Goal: Transaction & Acquisition: Purchase product/service

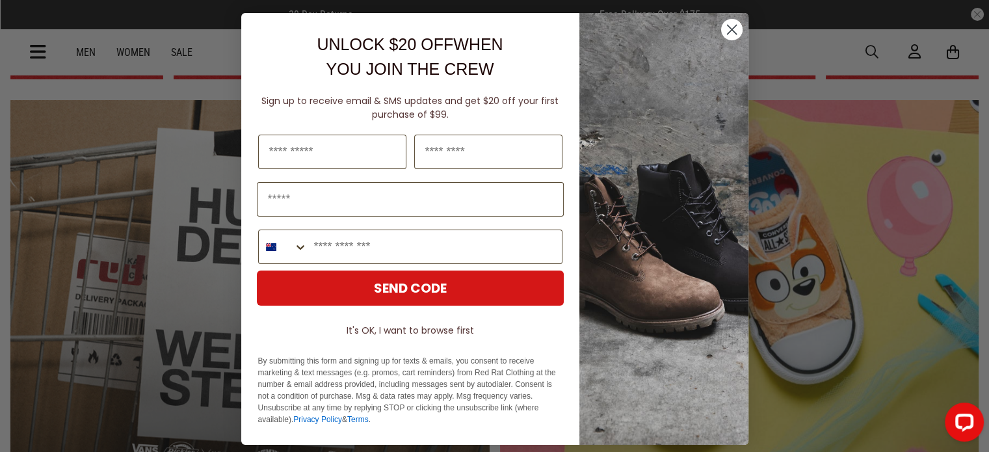
click at [724, 25] on circle "Close dialog" at bounding box center [730, 29] width 21 height 21
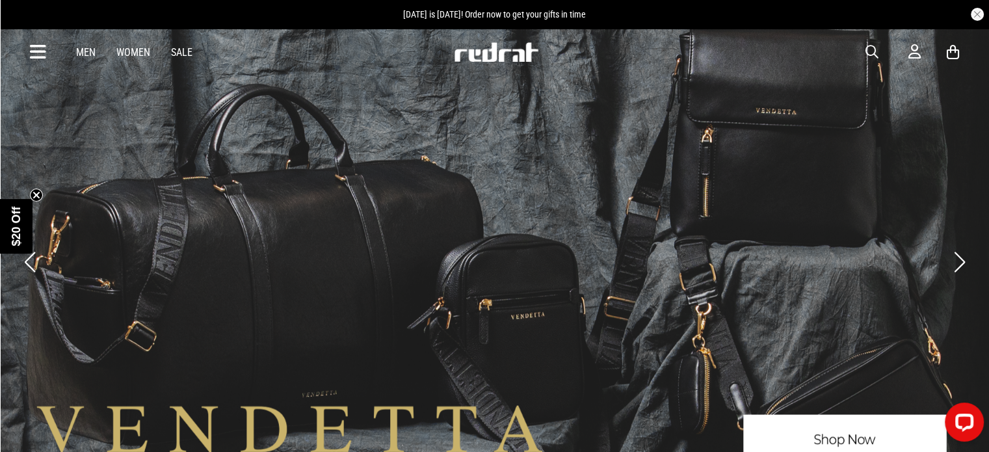
click at [955, 259] on button "Next slide" at bounding box center [959, 262] width 18 height 29
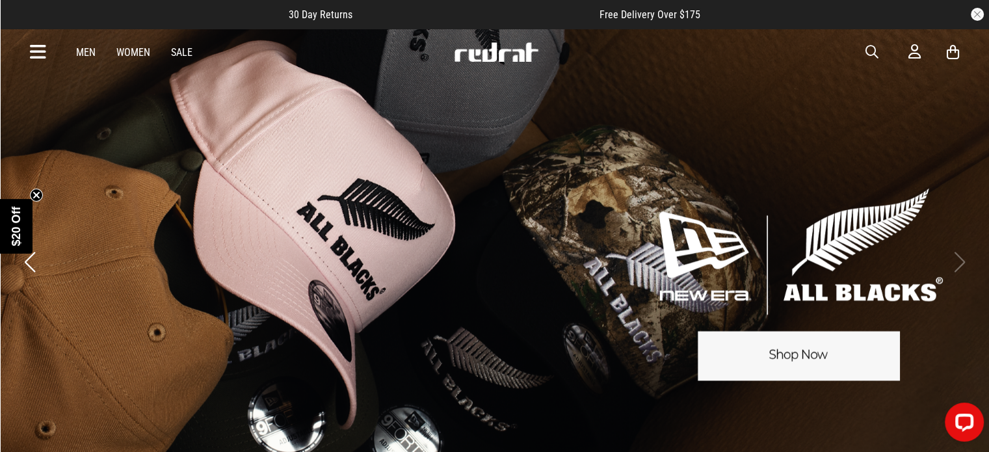
click at [36, 49] on icon at bounding box center [38, 52] width 16 height 21
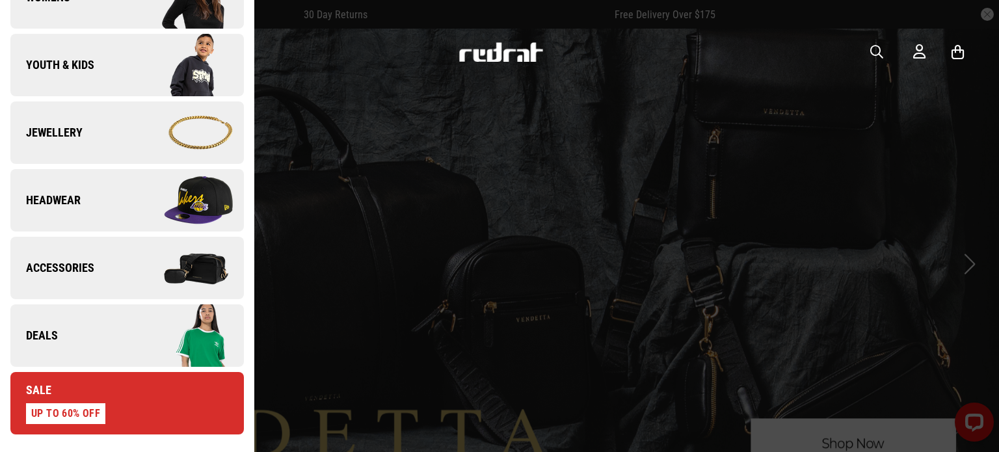
scroll to position [309, 0]
click at [108, 107] on link "Jewellery" at bounding box center [126, 132] width 233 height 62
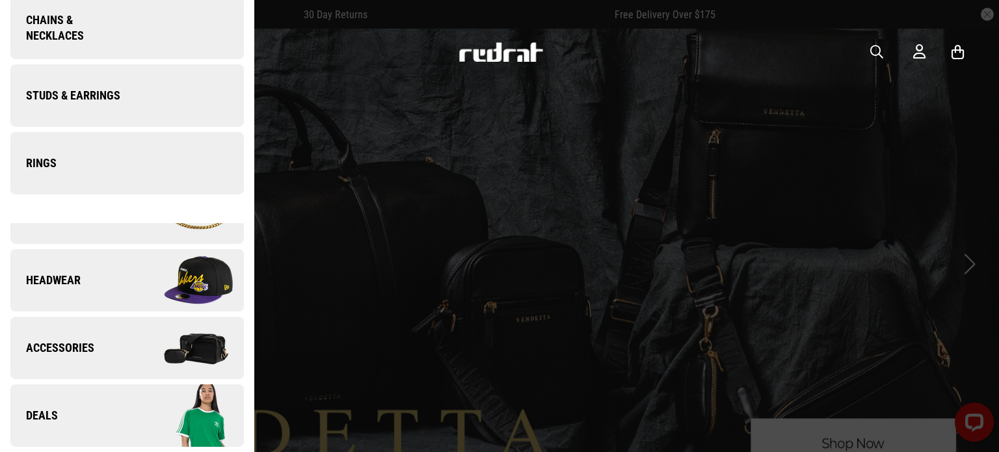
scroll to position [0, 0]
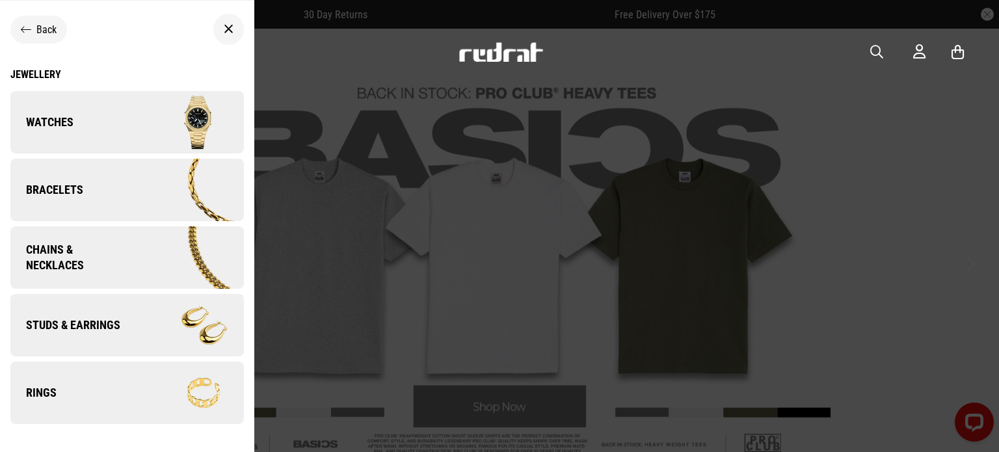
click at [125, 387] on link "Rings" at bounding box center [126, 392] width 233 height 62
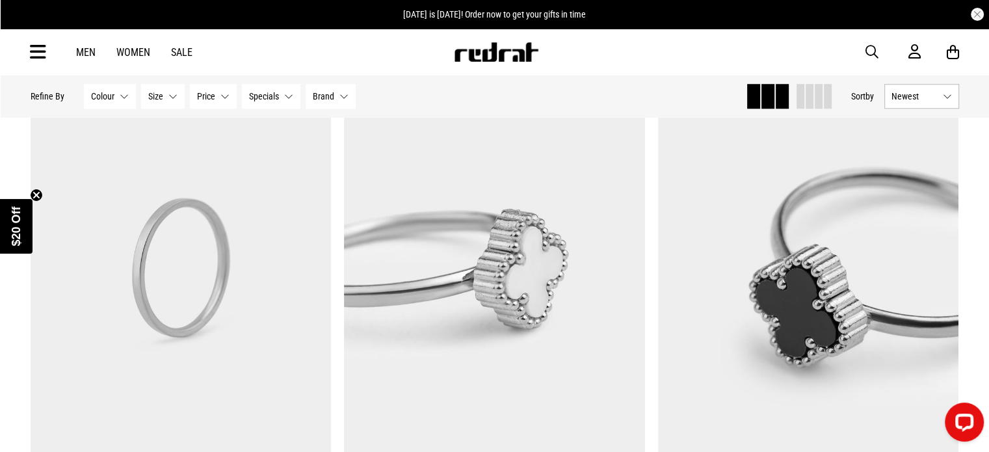
scroll to position [1248, 0]
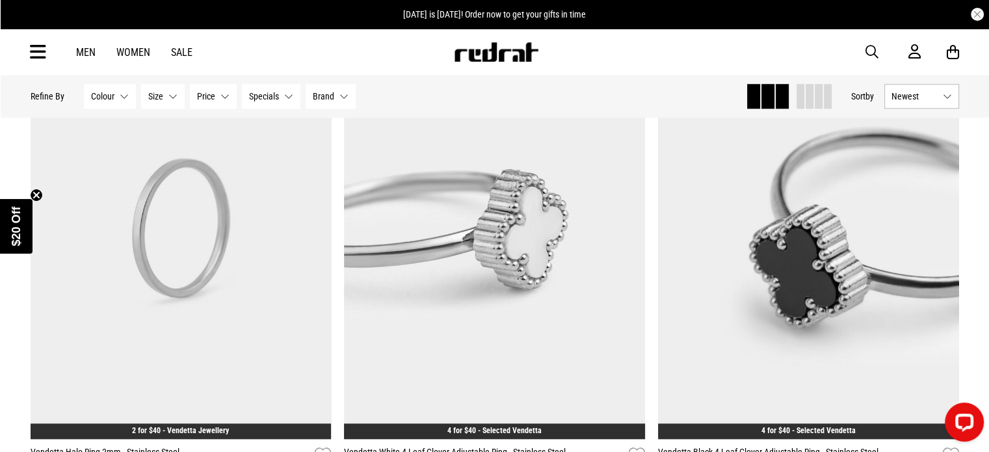
click at [131, 53] on link "Women" at bounding box center [133, 52] width 34 height 12
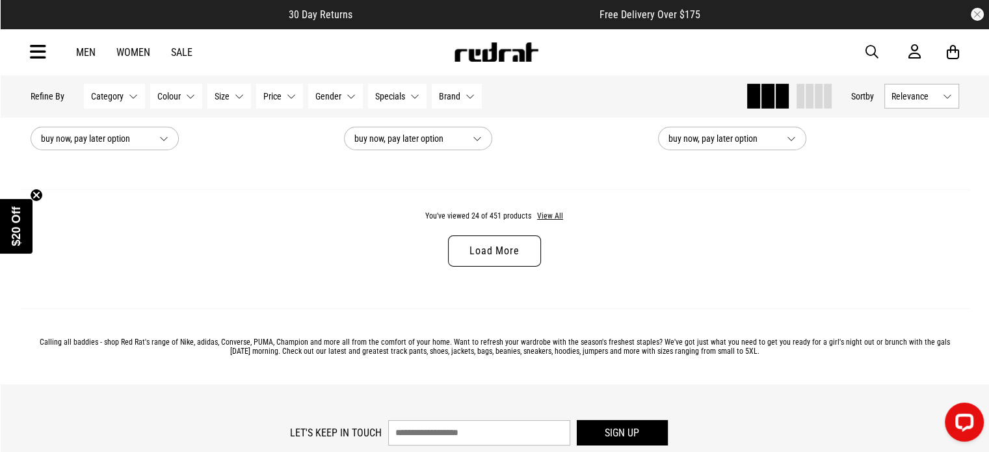
scroll to position [4193, 0]
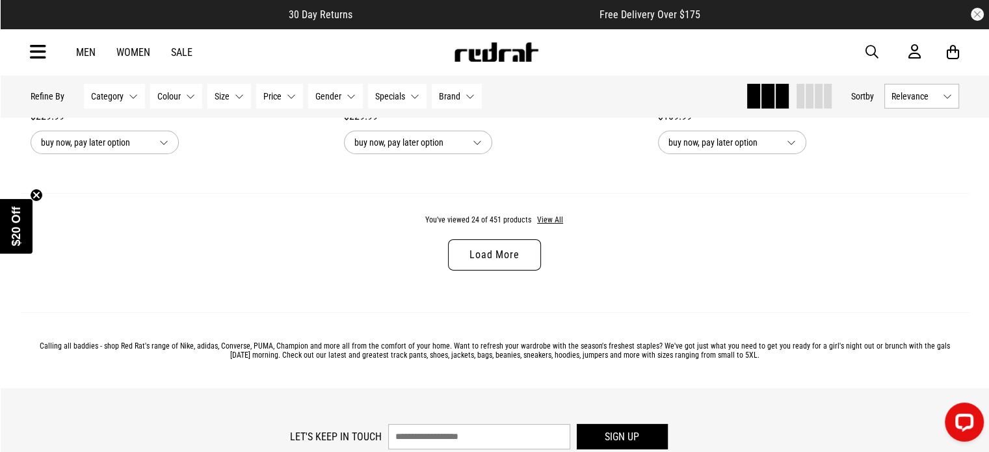
click at [486, 257] on link "Load More" at bounding box center [494, 254] width 92 height 31
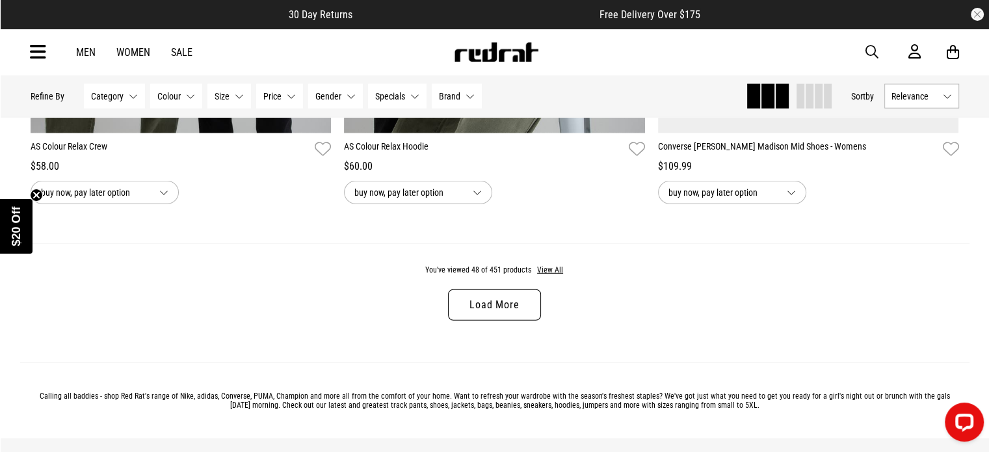
scroll to position [8238, 0]
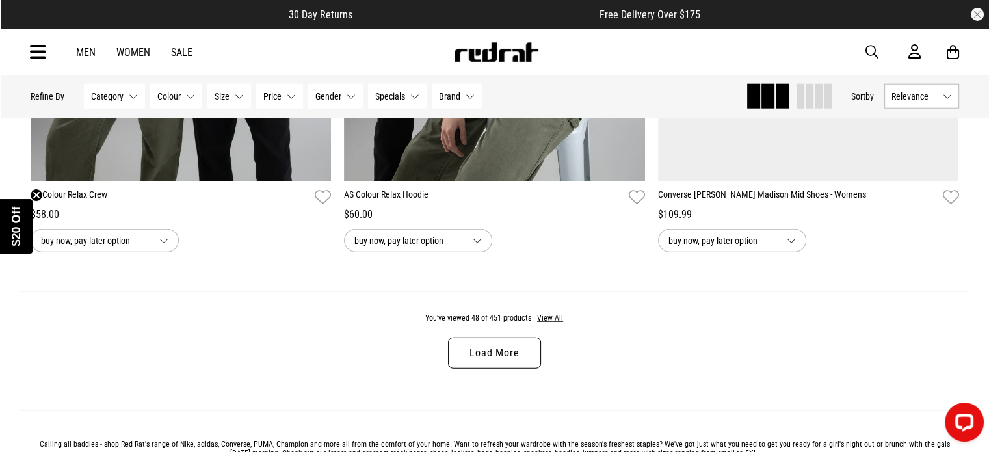
click at [497, 367] on link "Load More" at bounding box center [494, 352] width 92 height 31
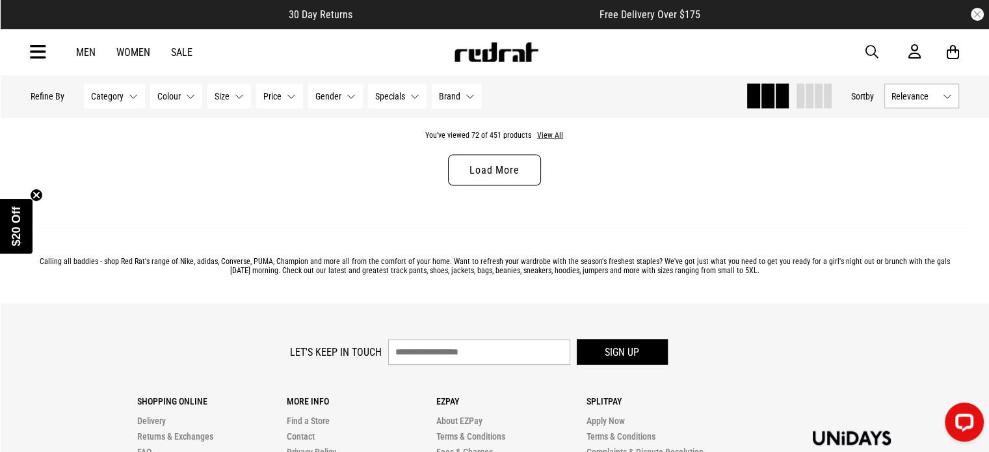
scroll to position [12565, 0]
click at [522, 181] on link "Load More" at bounding box center [494, 169] width 92 height 31
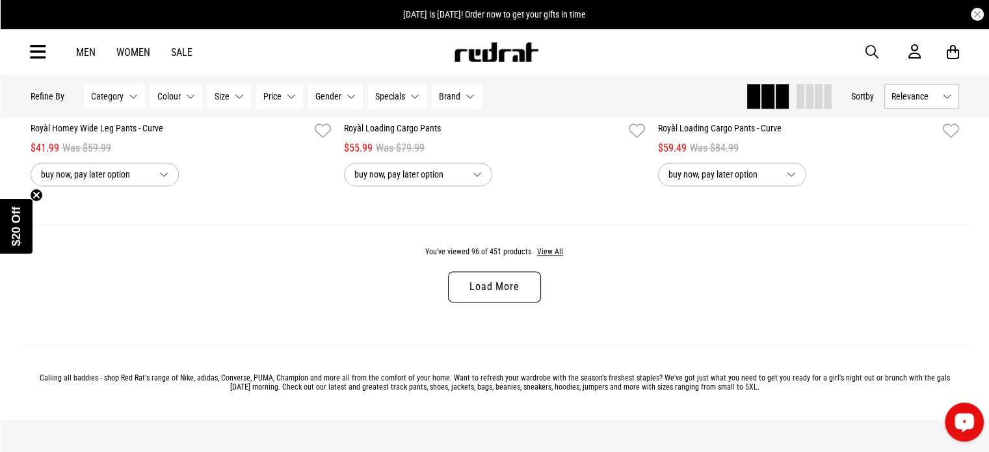
scroll to position [16595, 0]
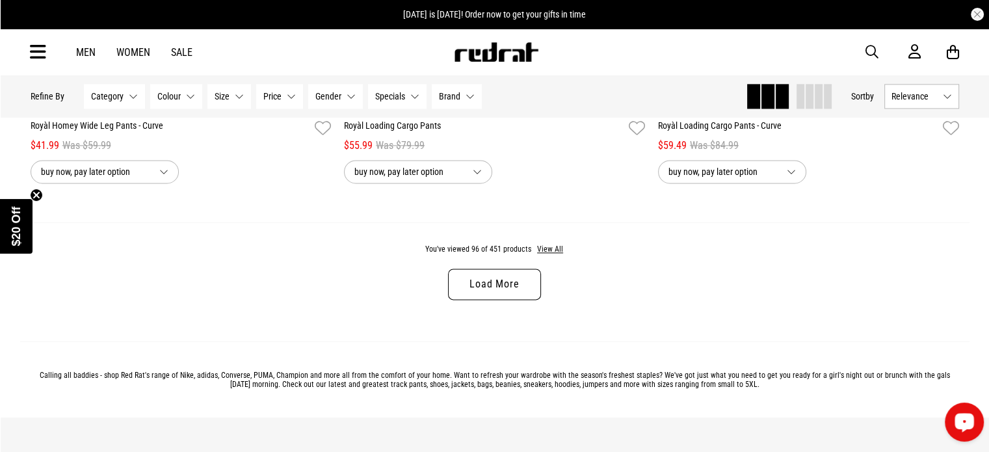
click at [487, 300] on link "Load More" at bounding box center [494, 283] width 92 height 31
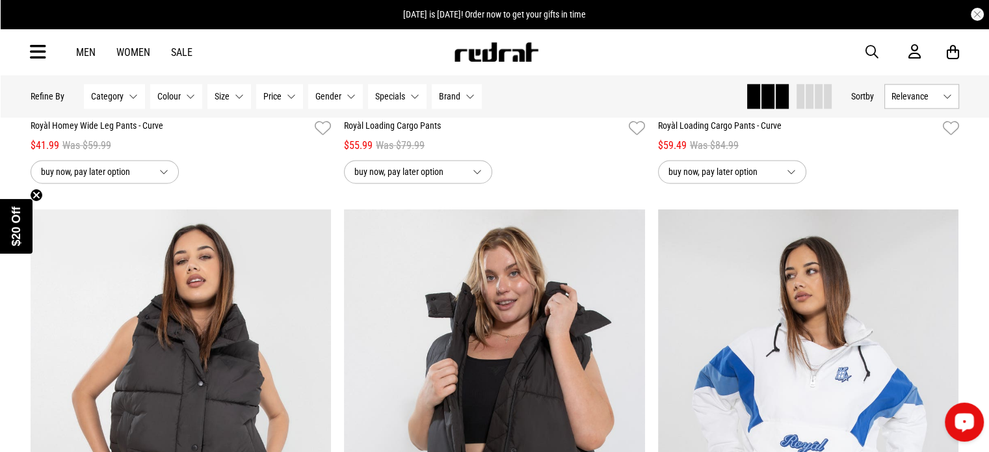
scroll to position [16741, 0]
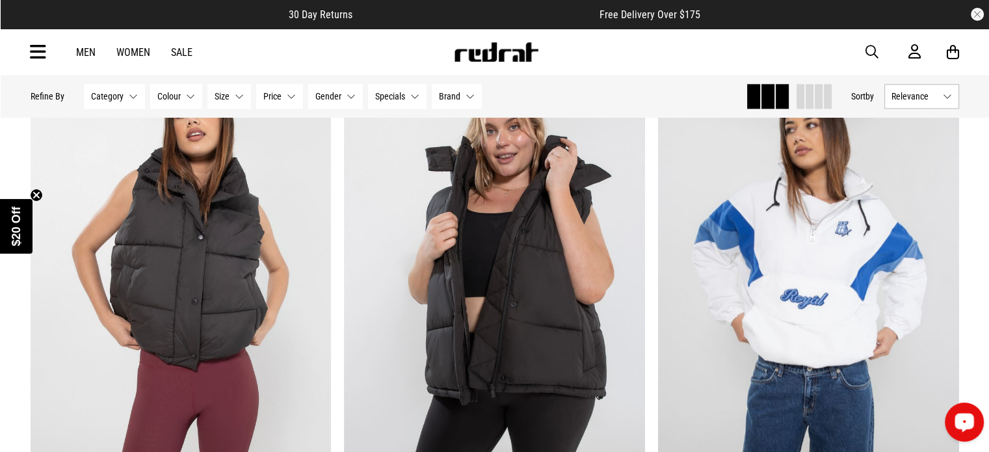
click at [949, 96] on button "Relevance" at bounding box center [921, 96] width 75 height 25
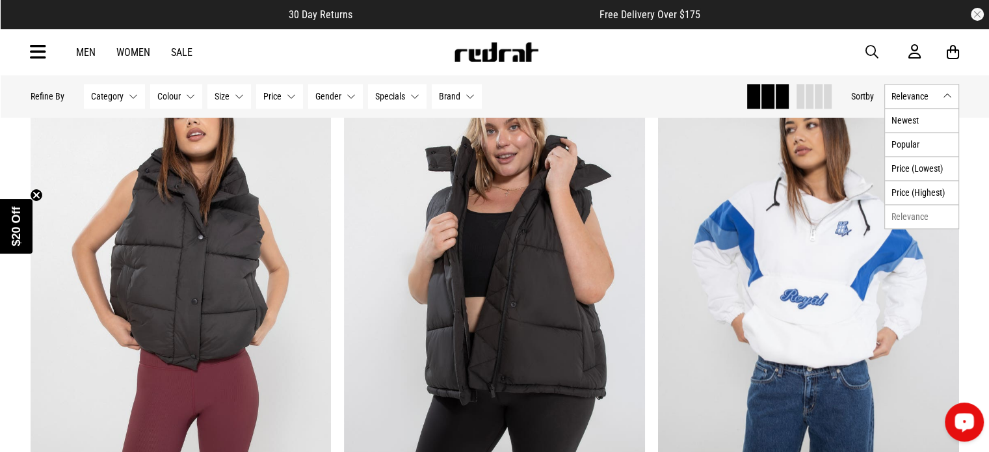
click at [943, 93] on button "Relevance" at bounding box center [921, 96] width 75 height 25
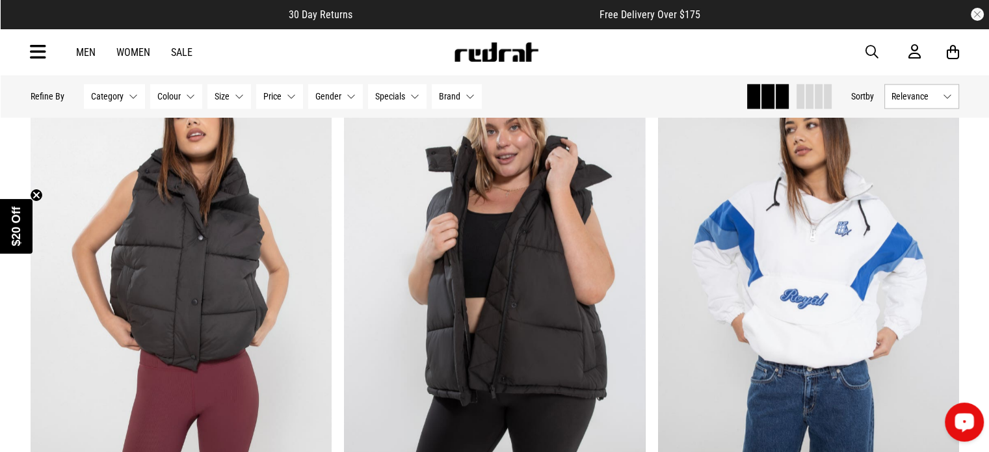
click at [135, 95] on button "Category None selected" at bounding box center [114, 96] width 61 height 25
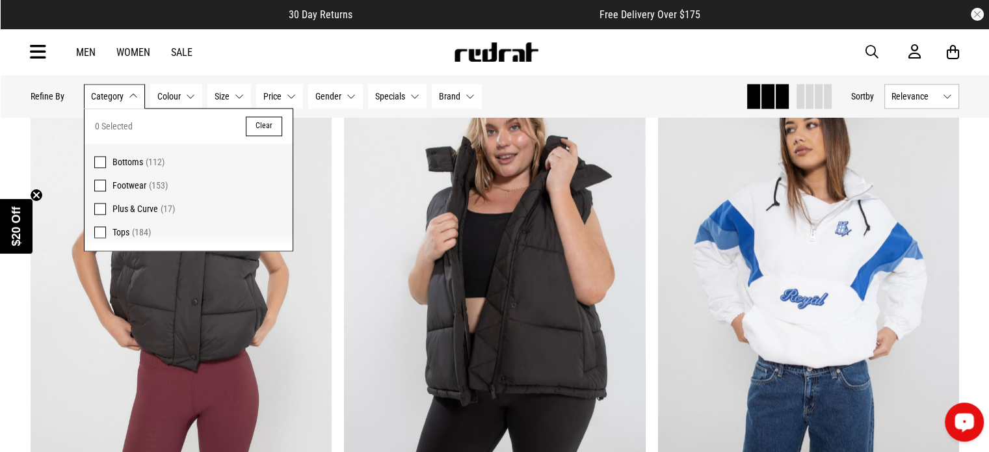
click at [101, 167] on label "Bottoms (112)" at bounding box center [189, 159] width 208 height 30
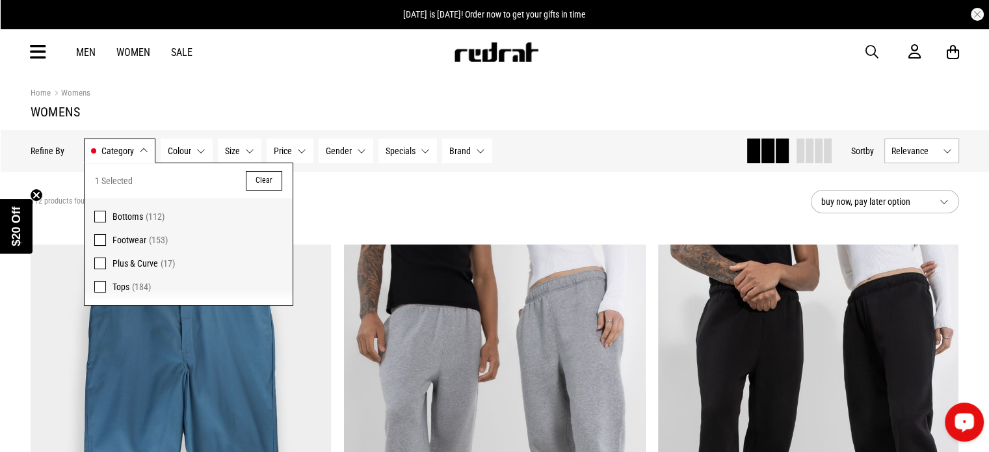
click at [142, 155] on button "Category Bottoms" at bounding box center [120, 150] width 72 height 25
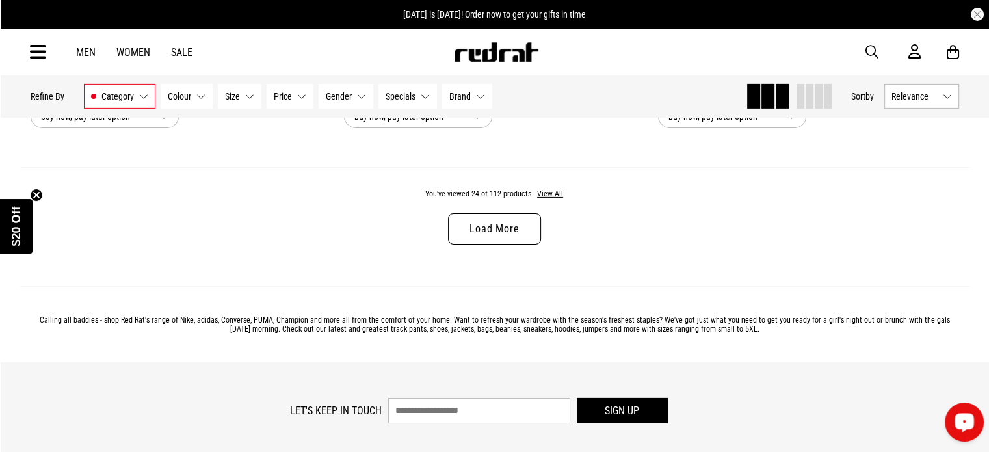
scroll to position [4237, 0]
click at [516, 237] on link "Load More" at bounding box center [494, 227] width 92 height 31
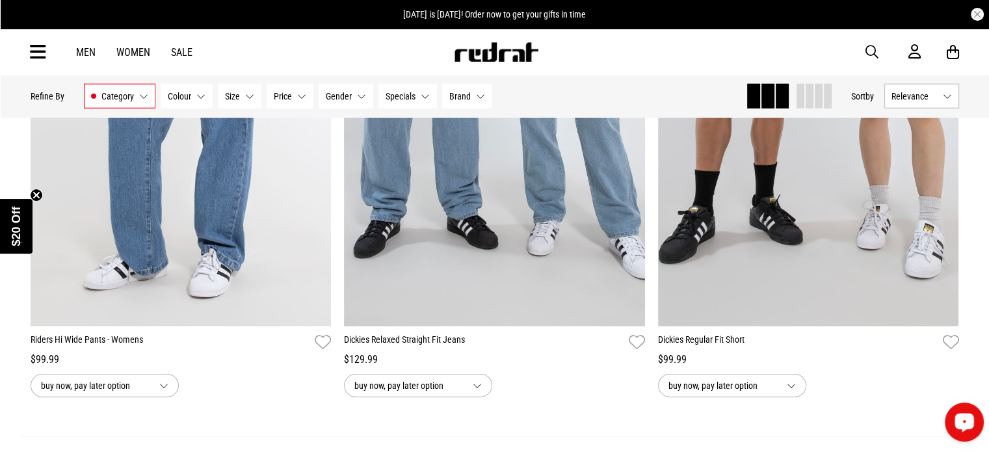
scroll to position [8284, 0]
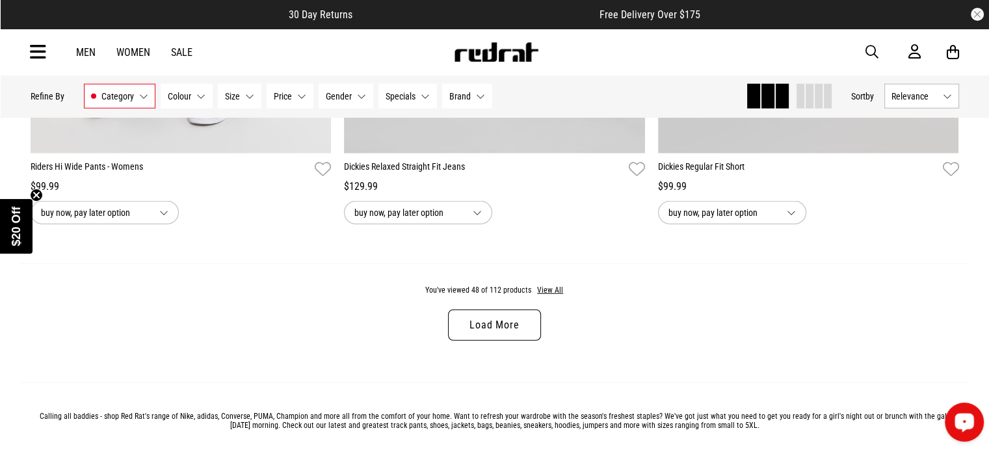
click at [499, 341] on link "Load More" at bounding box center [494, 324] width 92 height 31
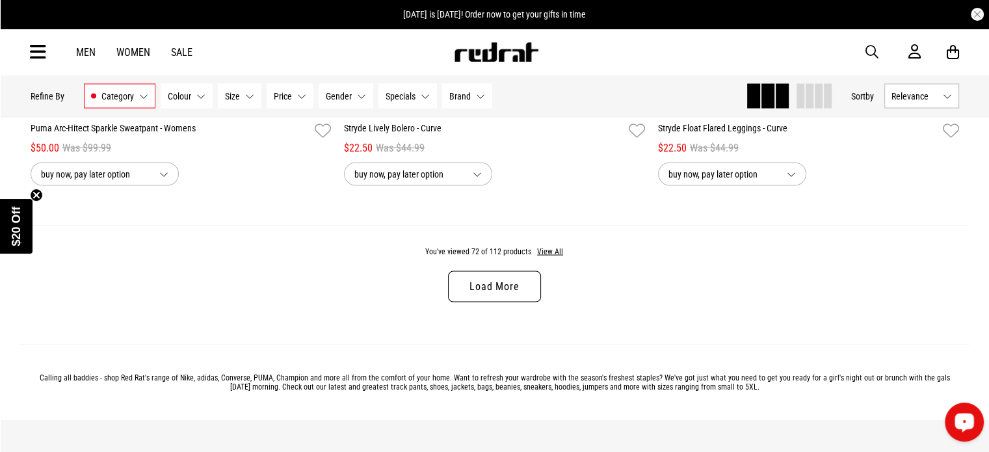
scroll to position [12552, 0]
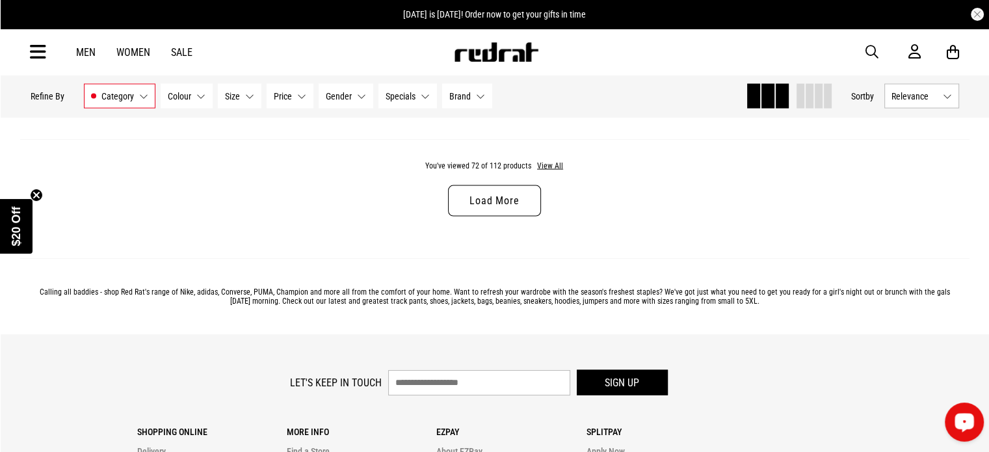
click at [519, 216] on link "Load More" at bounding box center [494, 200] width 92 height 31
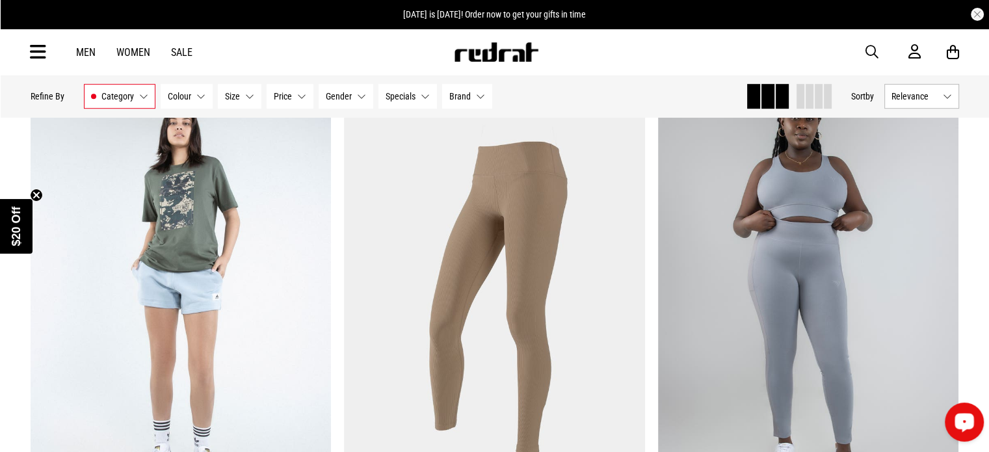
scroll to position [15713, 0]
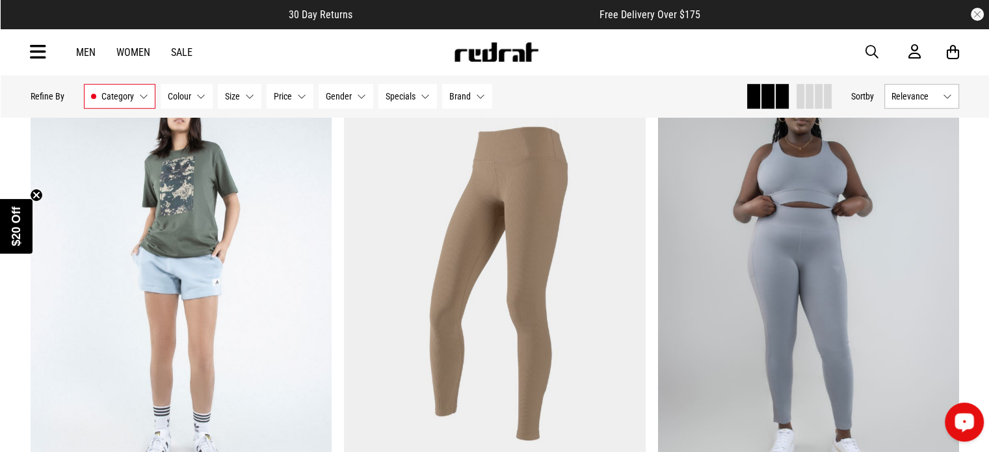
click at [86, 46] on link "Men" at bounding box center [86, 52] width 20 height 12
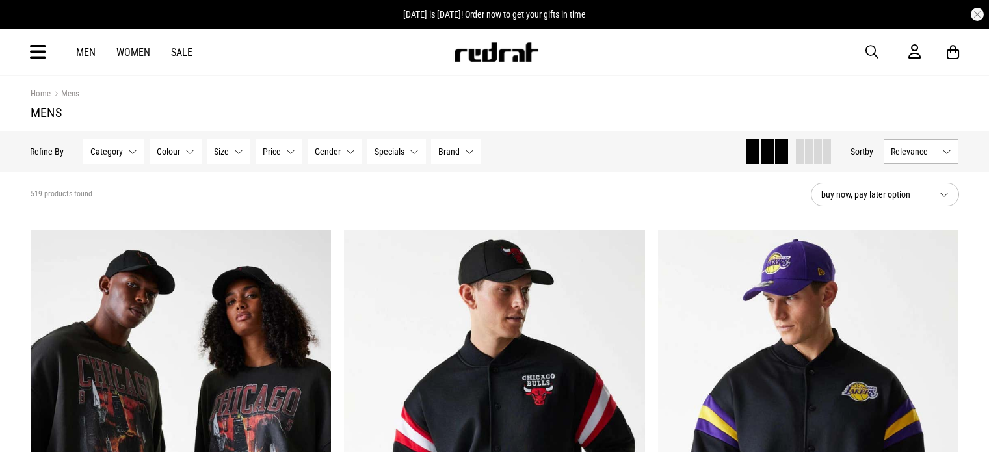
click at [128, 141] on button "Category None selected" at bounding box center [114, 151] width 61 height 25
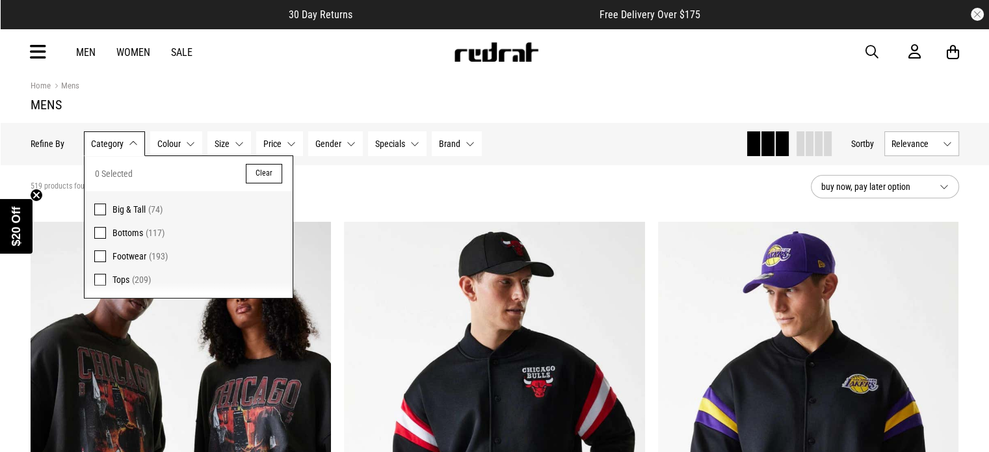
scroll to position [8, 0]
click at [103, 233] on span at bounding box center [100, 233] width 12 height 12
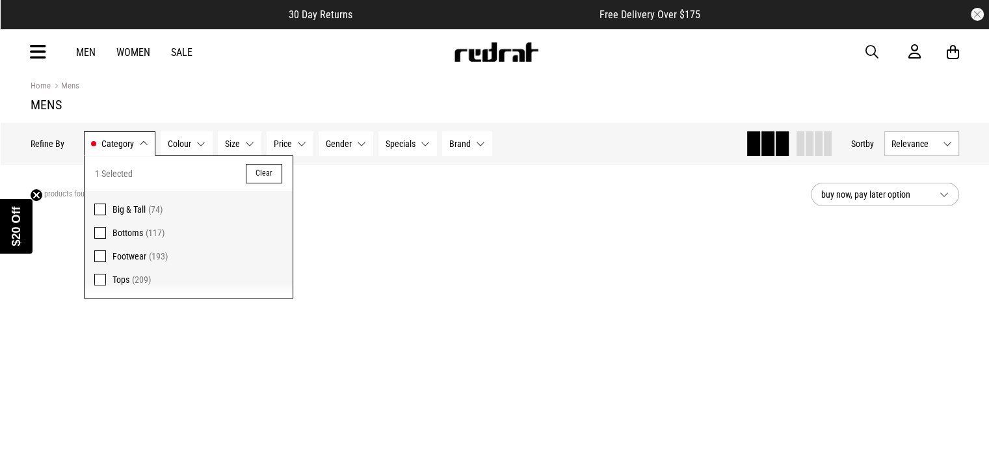
click at [135, 140] on button "Category Bottoms" at bounding box center [120, 143] width 72 height 25
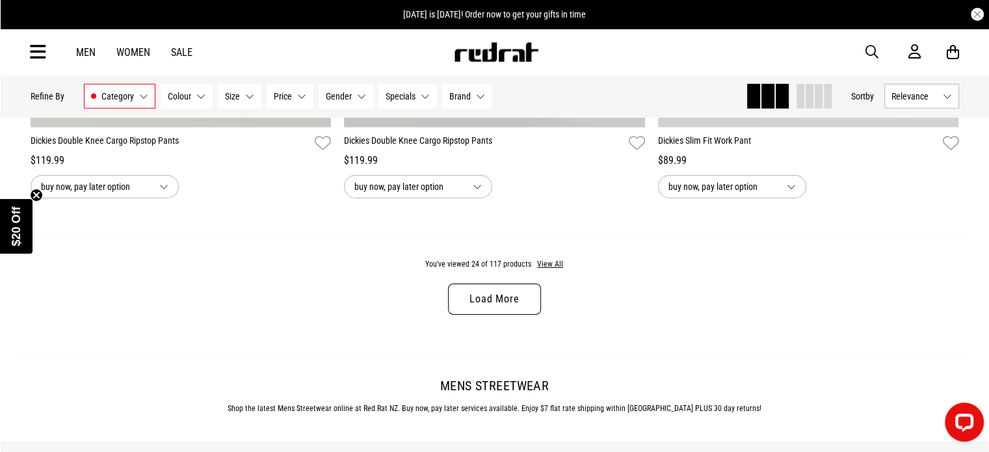
scroll to position [4181, 0]
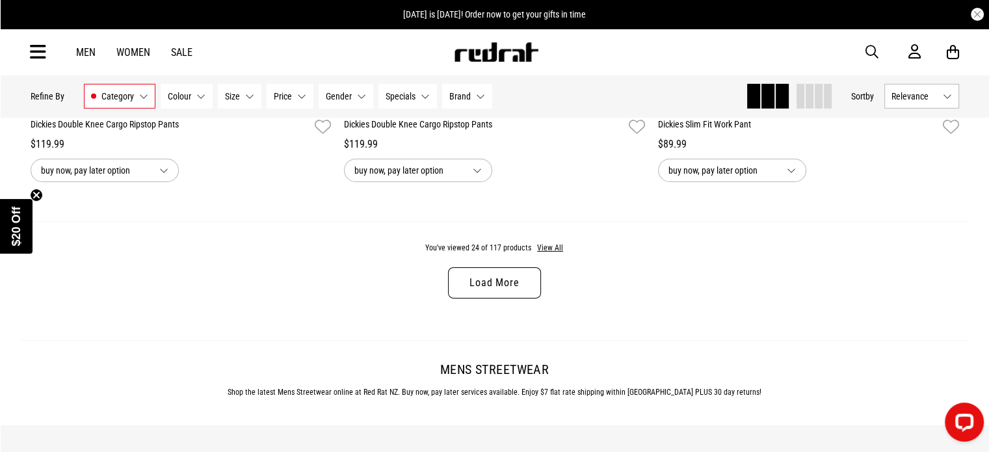
click at [469, 275] on link "Load More" at bounding box center [494, 282] width 92 height 31
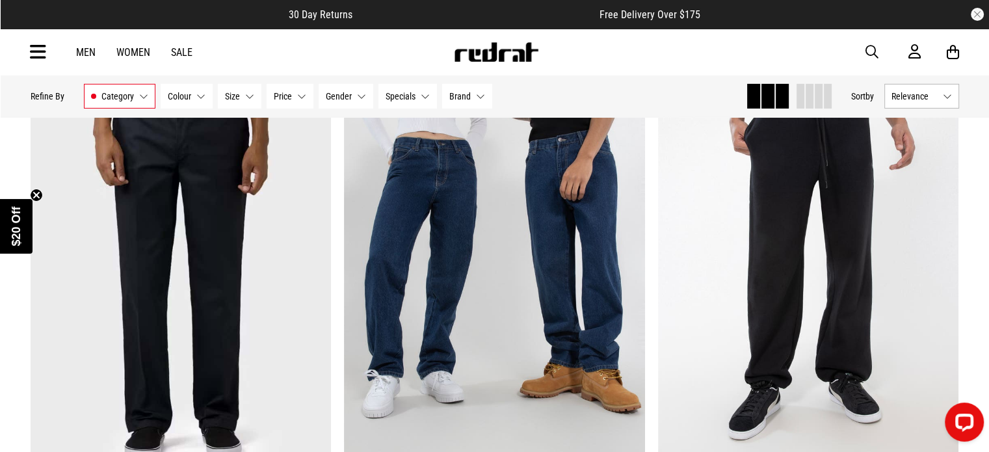
scroll to position [4336, 0]
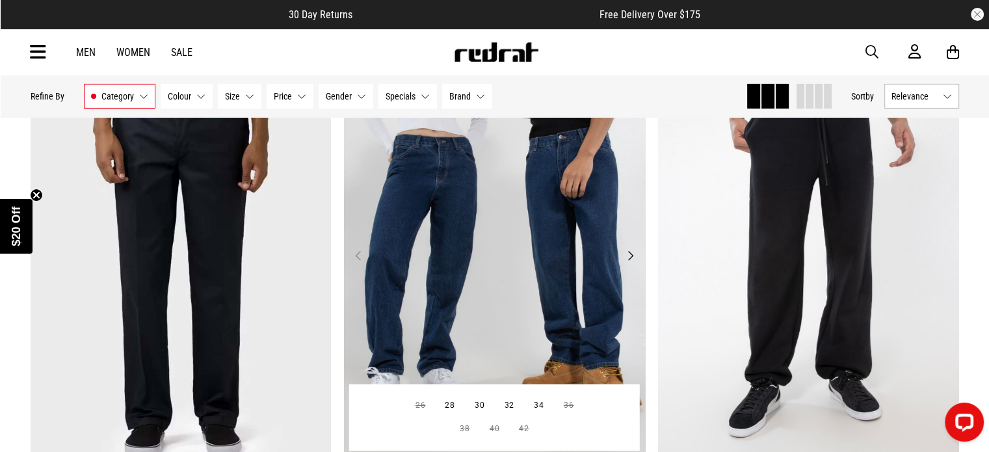
click at [464, 293] on img at bounding box center [494, 263] width 301 height 421
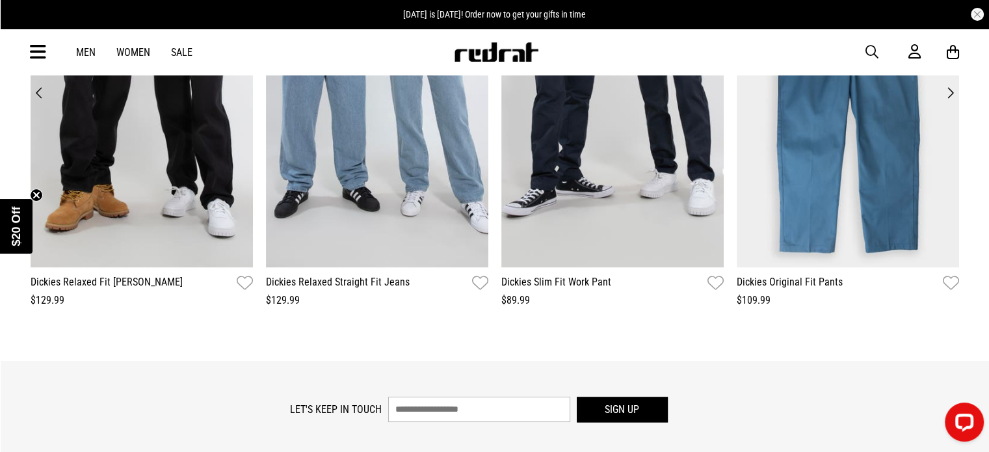
scroll to position [1658, 0]
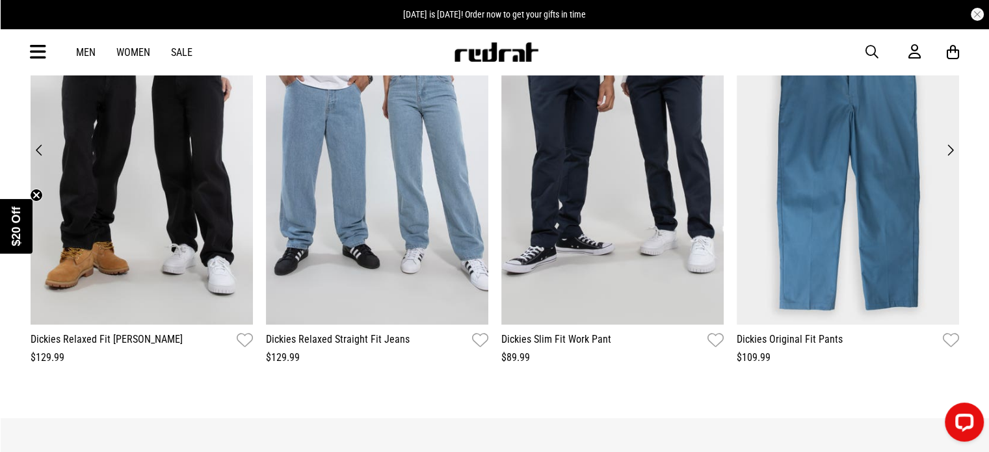
click at [949, 152] on button "Next" at bounding box center [950, 150] width 18 height 18
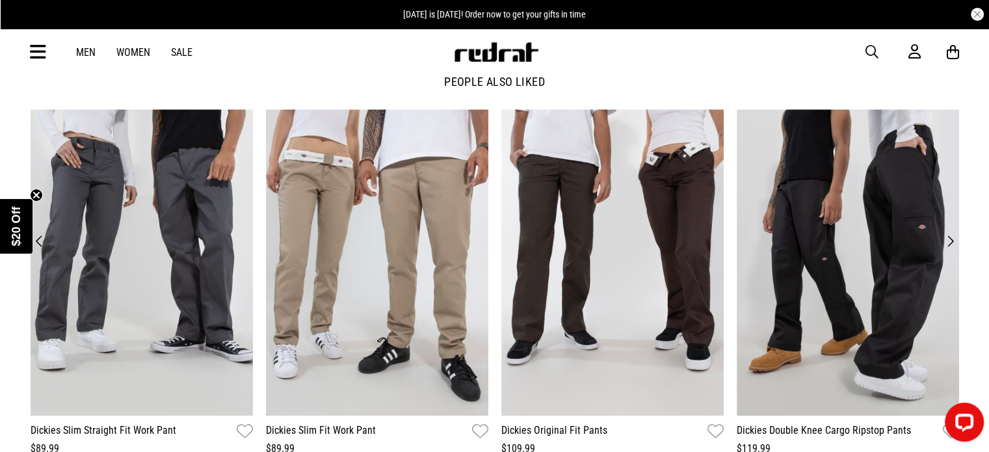
scroll to position [1562, 0]
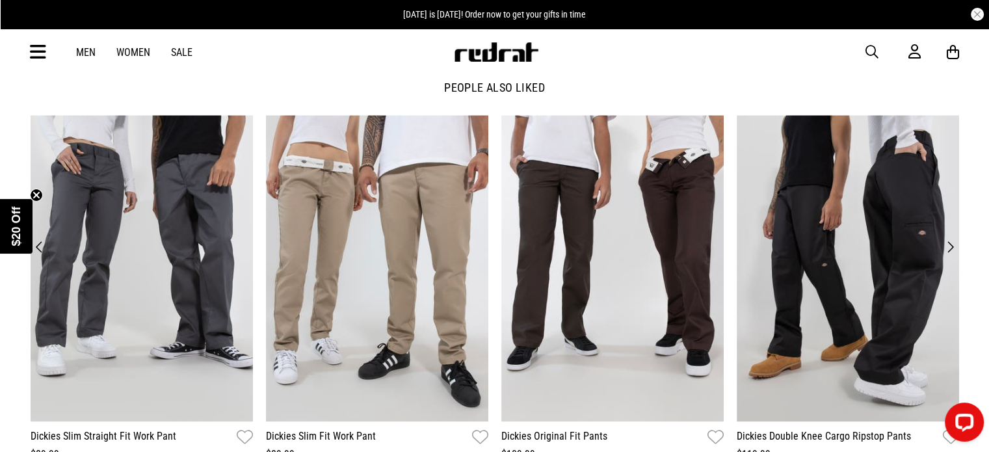
click at [958, 249] on button "Next" at bounding box center [950, 247] width 18 height 18
